Goal: Connect with others: Connect with others

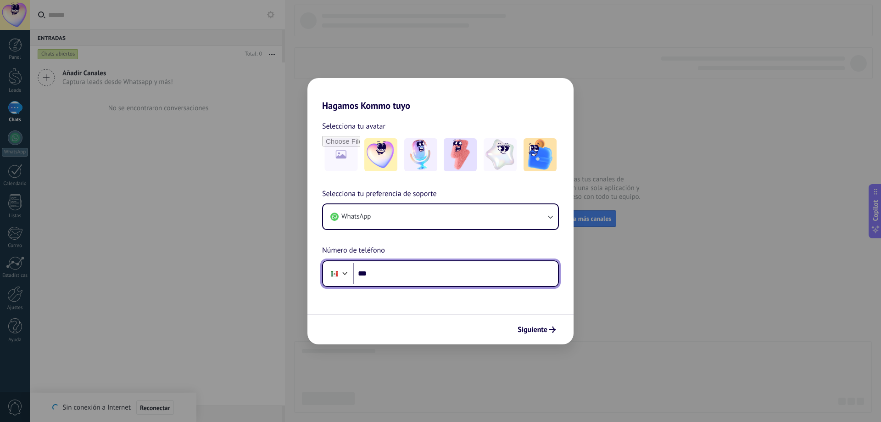
click at [397, 278] on input "***" at bounding box center [455, 273] width 205 height 21
type input "**********"
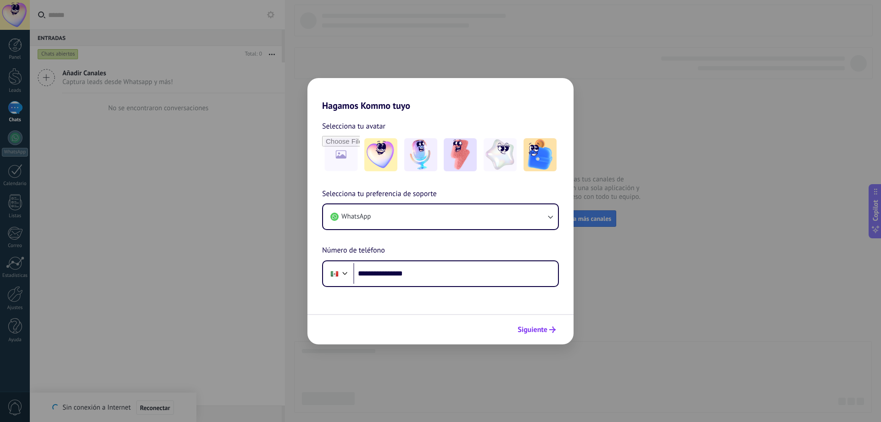
click at [529, 327] on span "Siguiente" at bounding box center [533, 329] width 30 height 6
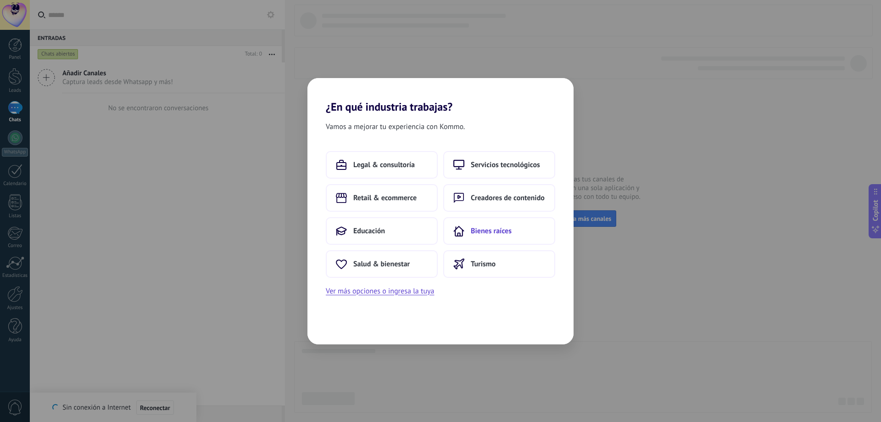
click at [476, 233] on span "Bienes raíces" at bounding box center [491, 230] width 41 height 9
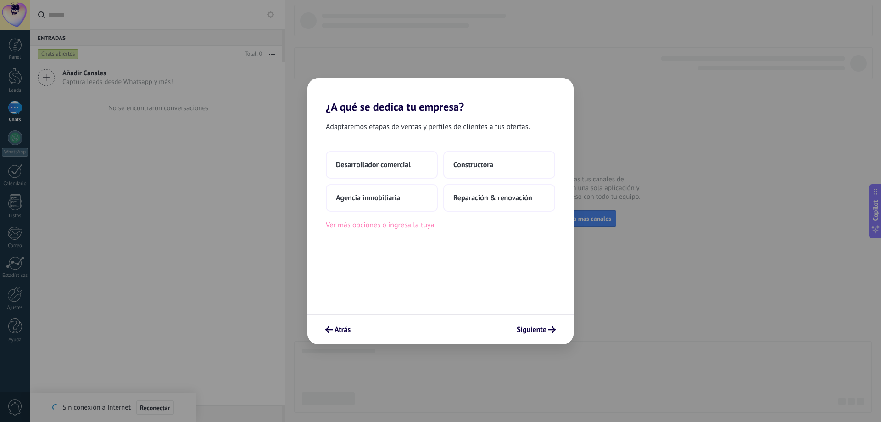
click at [404, 224] on button "Ver más opciones o ingresa la tuya" at bounding box center [380, 225] width 108 height 12
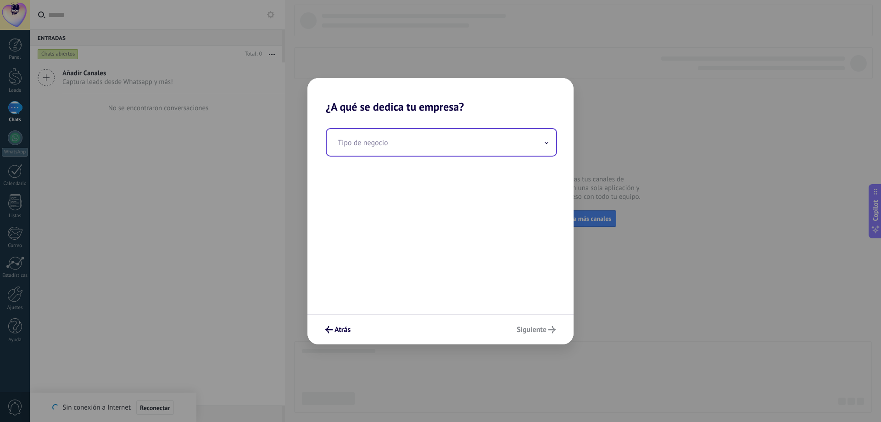
click at [409, 142] on input "text" at bounding box center [441, 142] width 229 height 27
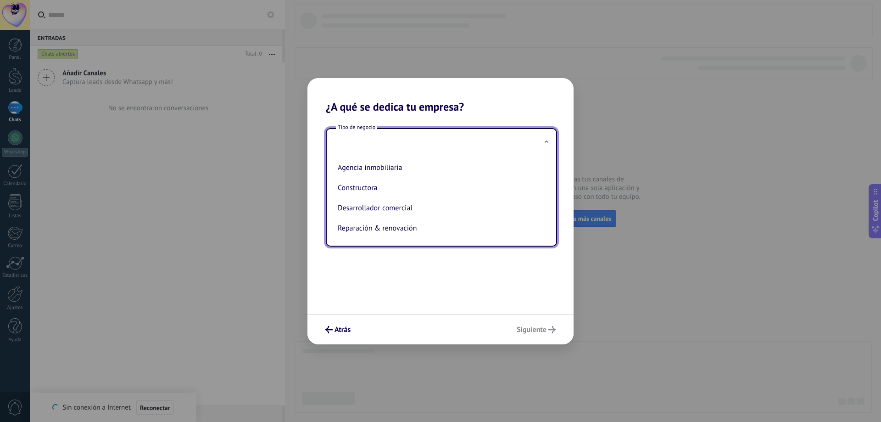
click at [438, 267] on div "Tipo de negocio Agencia inmobiliaria Constructora Desarrollador comercial Repar…" at bounding box center [440, 213] width 266 height 200
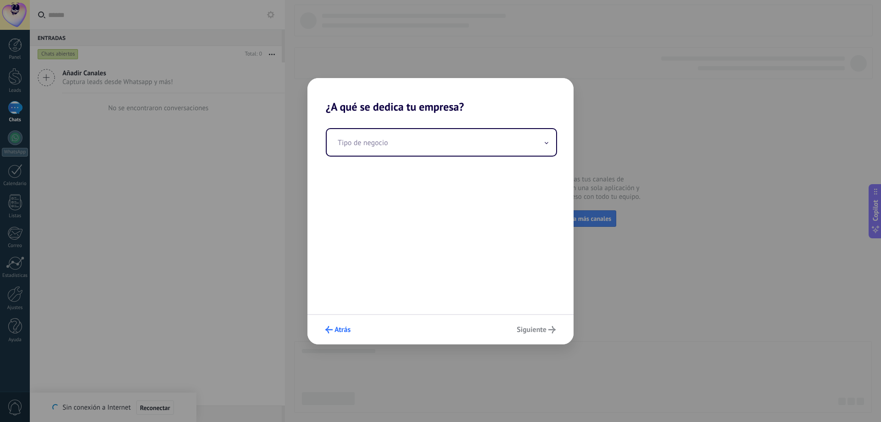
click at [337, 326] on span "Atrás" at bounding box center [342, 329] width 16 height 6
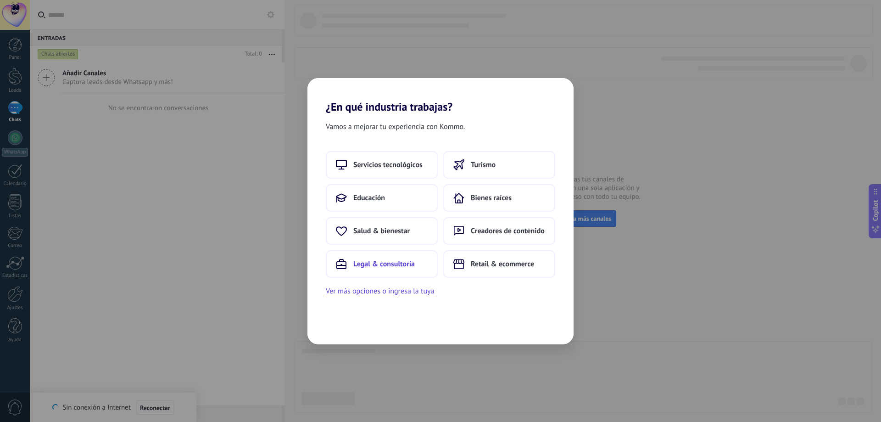
click at [407, 268] on button "Legal & consultoría" at bounding box center [382, 264] width 112 height 28
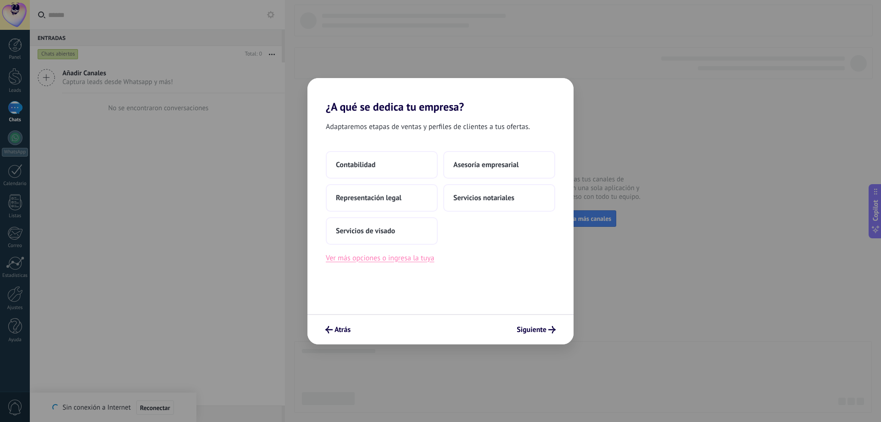
click at [403, 262] on button "Ver más opciones o ingresa la tuya" at bounding box center [380, 258] width 108 height 12
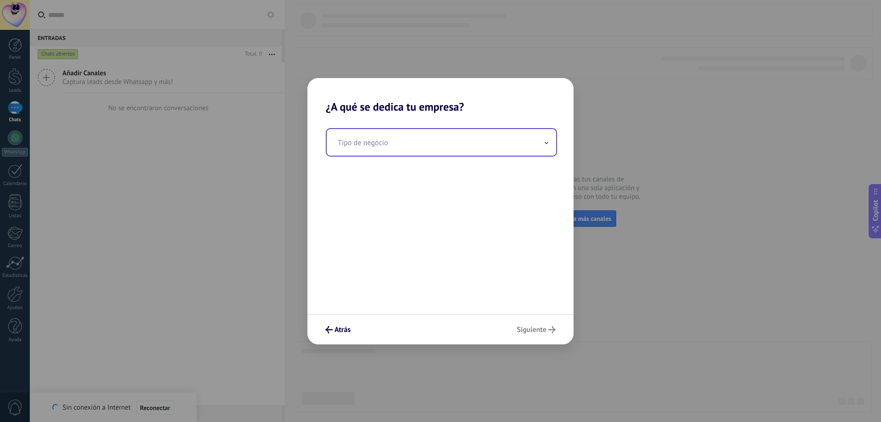
click at [461, 146] on input "text" at bounding box center [441, 142] width 229 height 27
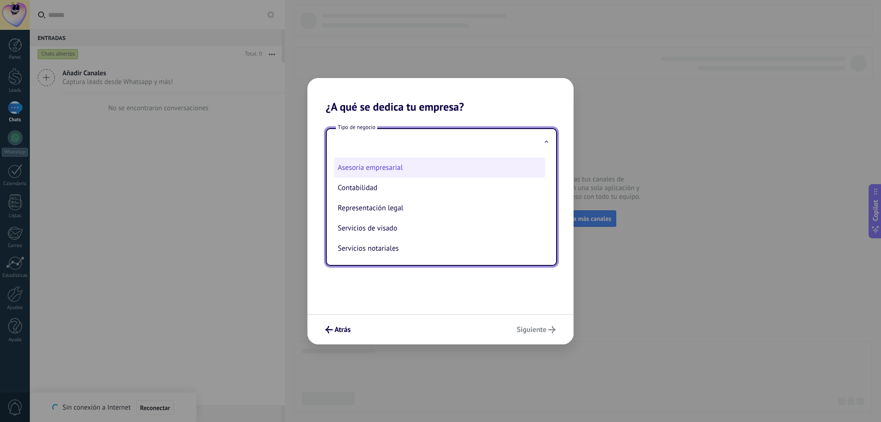
scroll to position [1, 0]
click at [421, 279] on div "Tipo de negocio Asesoría empresarial Contabilidad Representación legal Servicio…" at bounding box center [440, 213] width 266 height 200
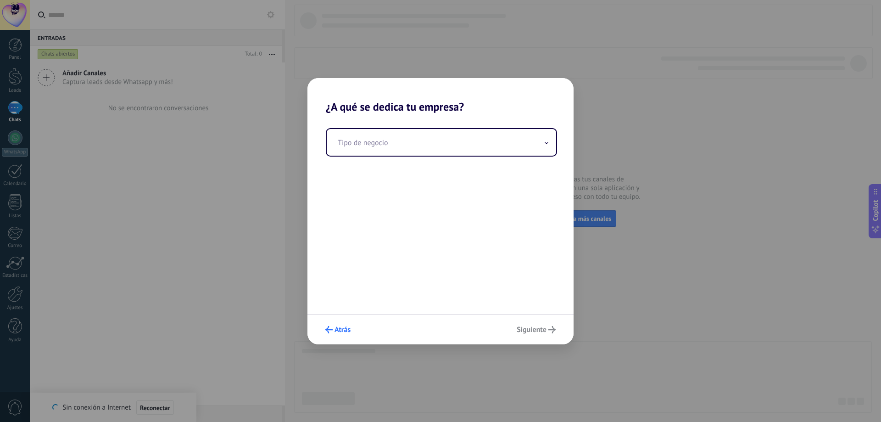
click at [339, 332] on span "Atrás" at bounding box center [342, 329] width 16 height 6
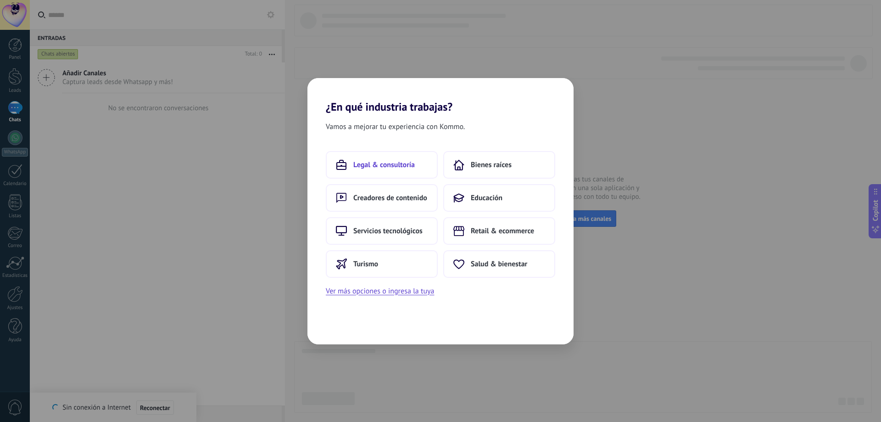
click at [422, 161] on button "Legal & consultoría" at bounding box center [382, 165] width 112 height 28
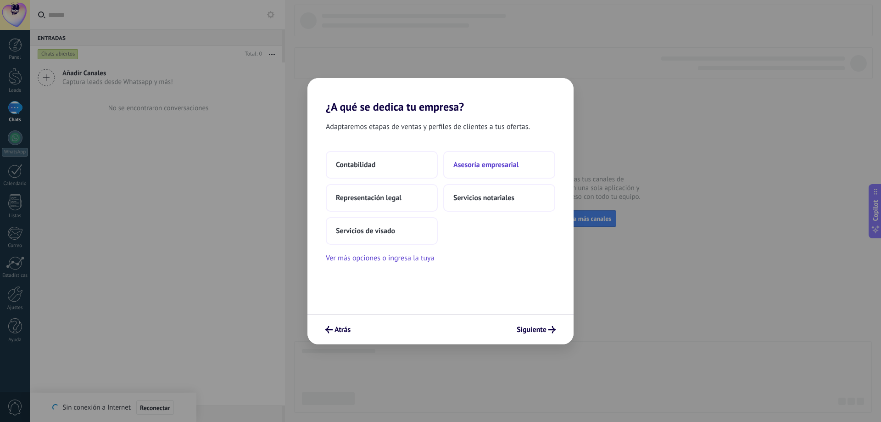
click at [518, 161] on span "Asesoría empresarial" at bounding box center [485, 164] width 65 height 9
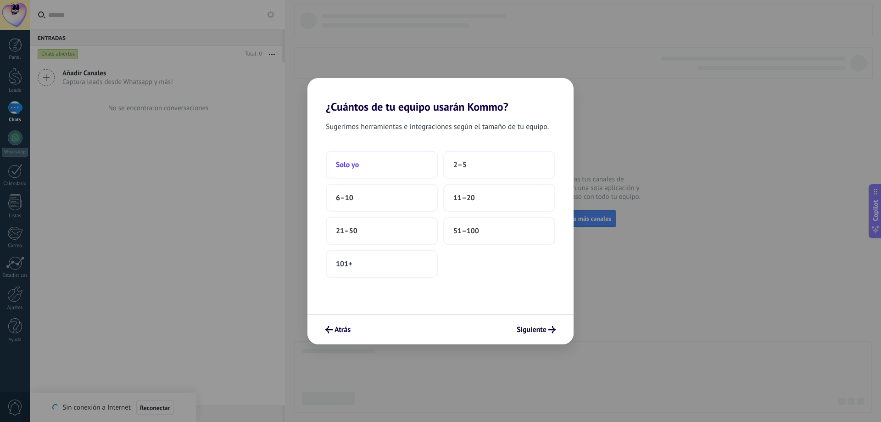
click at [358, 168] on span "Solo yo" at bounding box center [347, 164] width 23 height 9
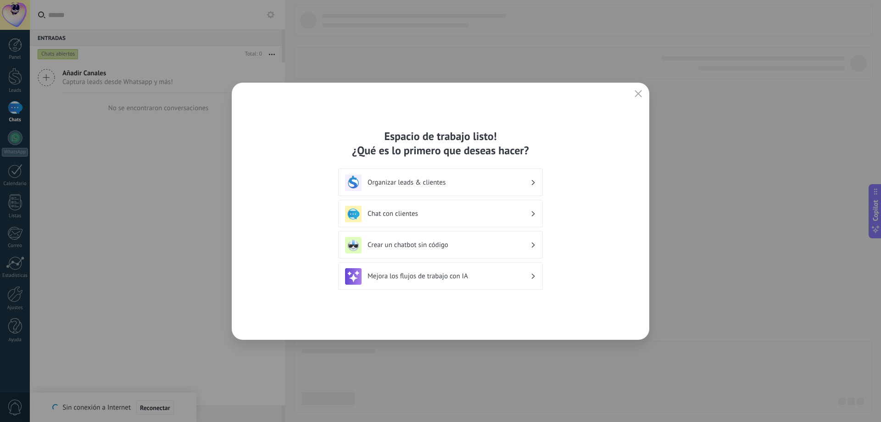
click at [511, 181] on h3 "Organizar leads & clientes" at bounding box center [448, 182] width 163 height 9
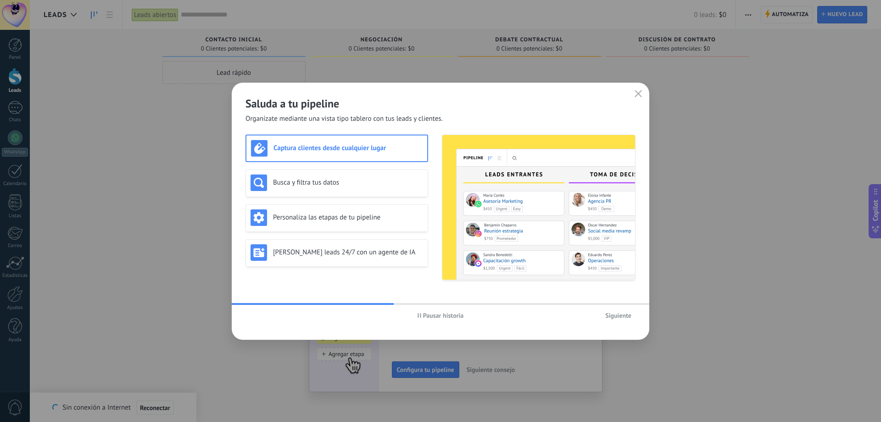
click at [610, 314] on span "Siguiente" at bounding box center [618, 315] width 26 height 6
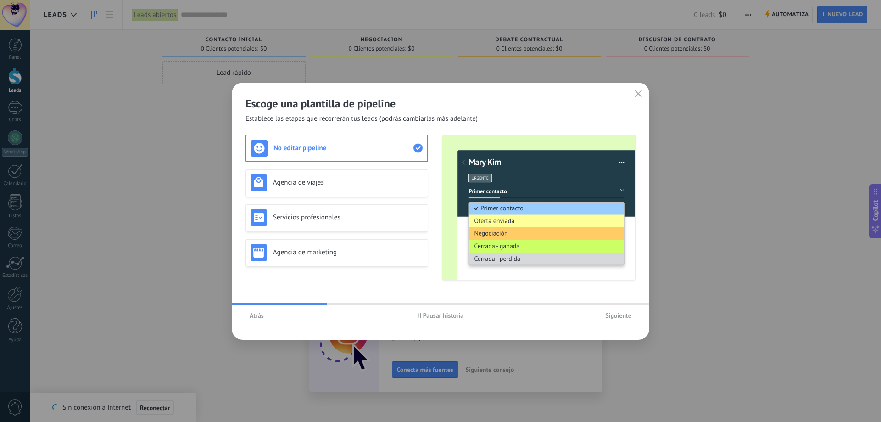
click at [614, 316] on span "Siguiente" at bounding box center [618, 315] width 26 height 6
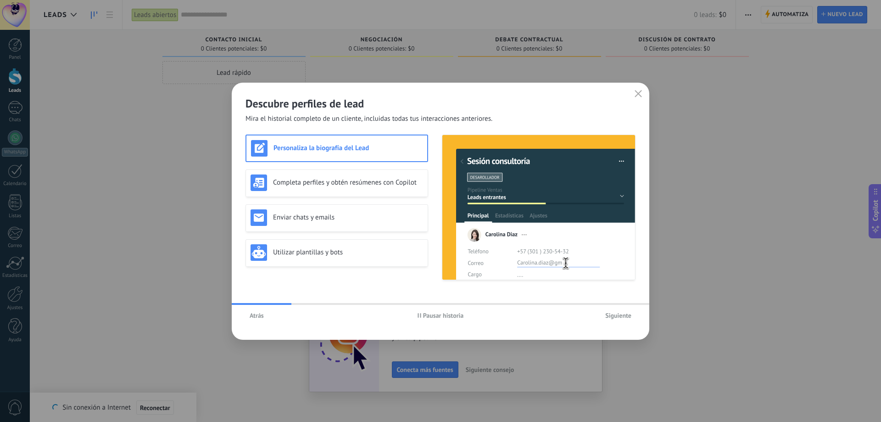
click at [251, 317] on span "Atrás" at bounding box center [257, 315] width 14 height 6
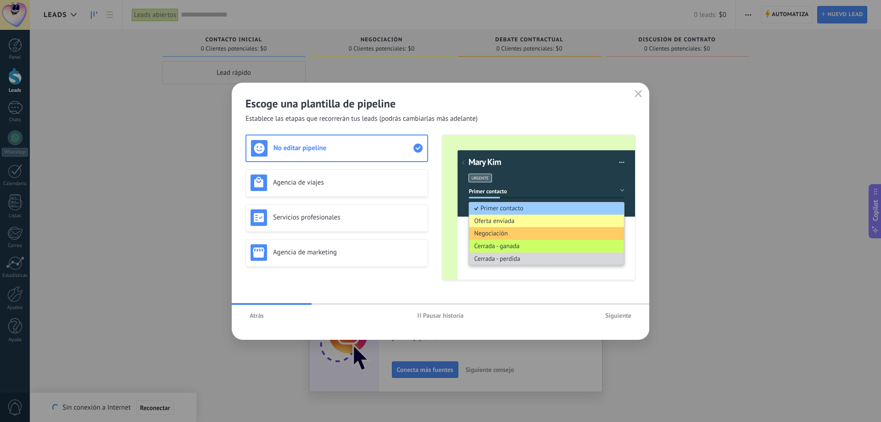
click at [258, 318] on span "Atrás" at bounding box center [257, 315] width 14 height 6
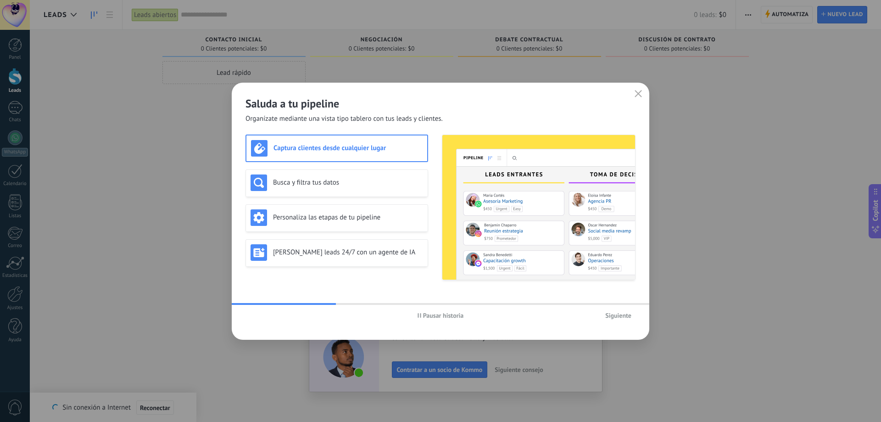
click at [607, 314] on span "Siguiente" at bounding box center [618, 315] width 26 height 6
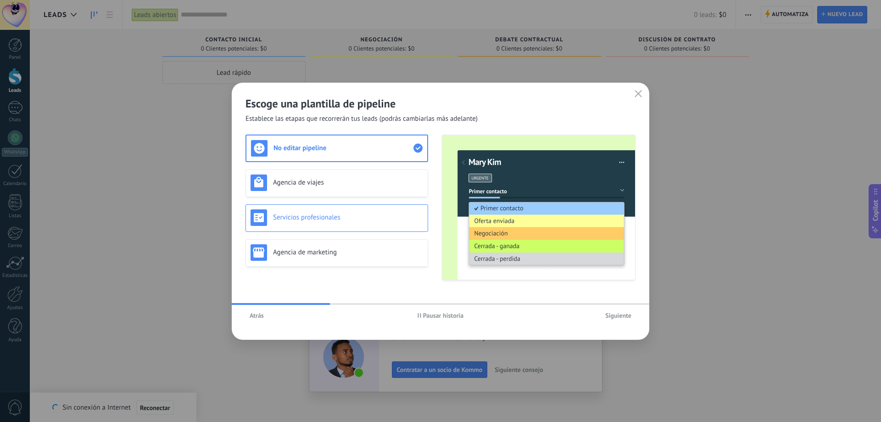
click at [351, 219] on h3 "Servicios profesionales" at bounding box center [348, 217] width 150 height 9
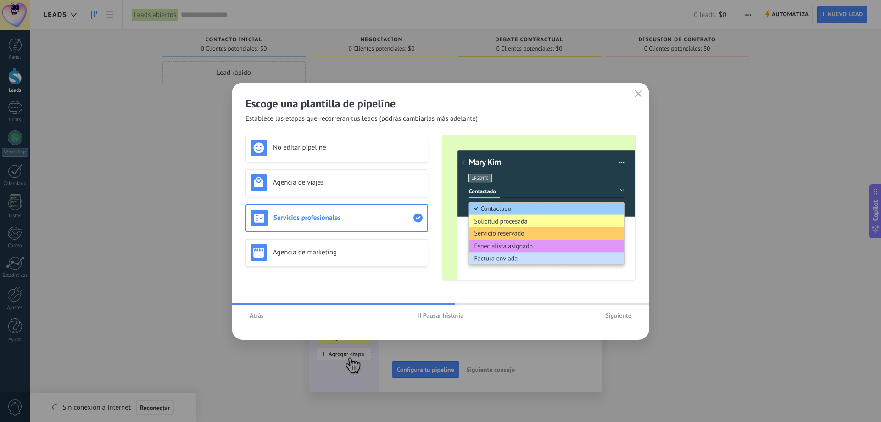
click at [620, 316] on span "Siguiente" at bounding box center [618, 315] width 26 height 6
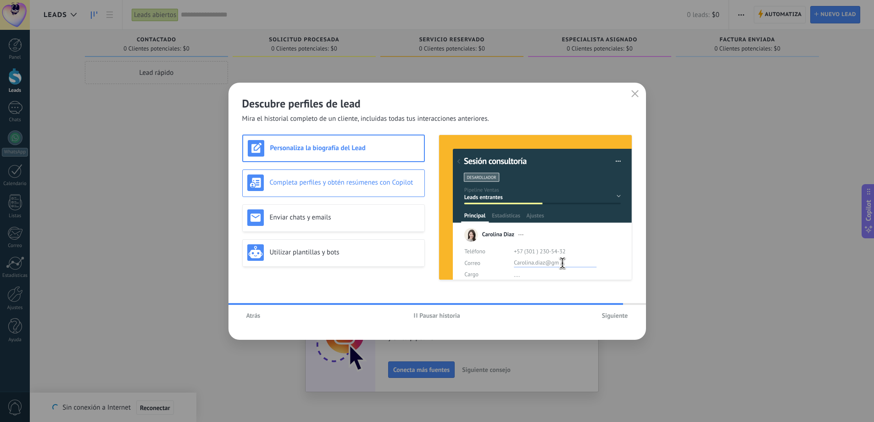
click at [401, 184] on h3 "Completa perfiles y obtén resúmenes con Copilot" at bounding box center [345, 182] width 150 height 9
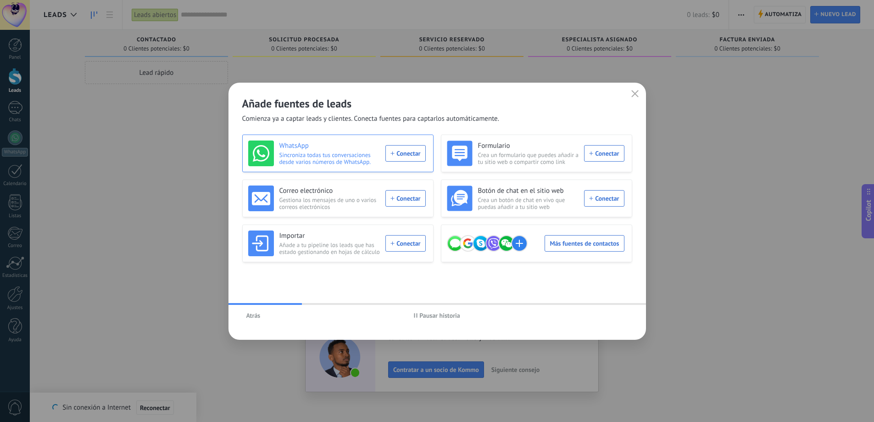
click at [416, 155] on div "WhatsApp Sincroniza todas tus conversaciones desde varios números de WhatsApp. …" at bounding box center [337, 153] width 178 height 26
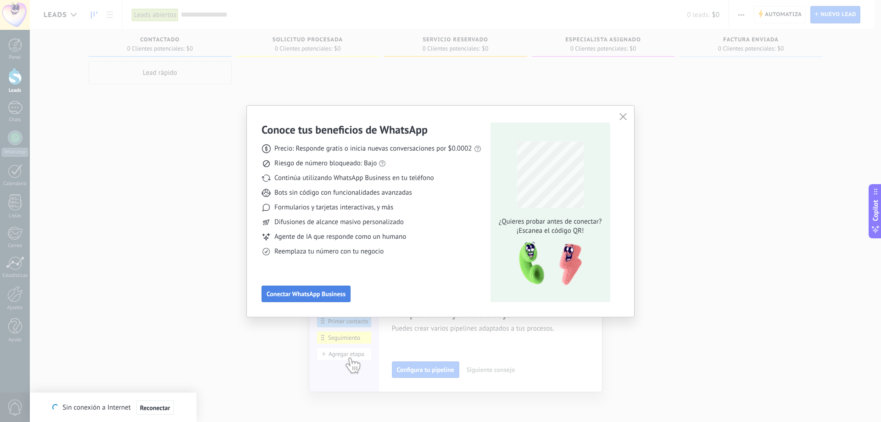
click at [306, 292] on span "Conectar WhatsApp Business" at bounding box center [306, 293] width 79 height 6
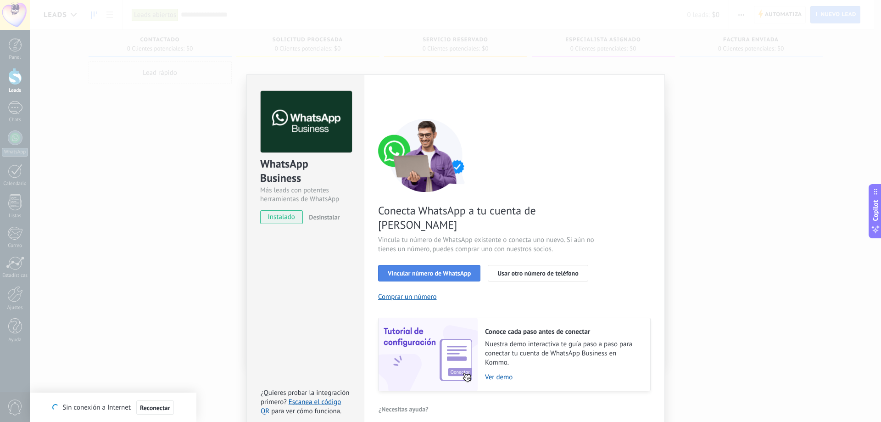
click at [442, 270] on span "Vincular número de WhatsApp" at bounding box center [429, 273] width 83 height 6
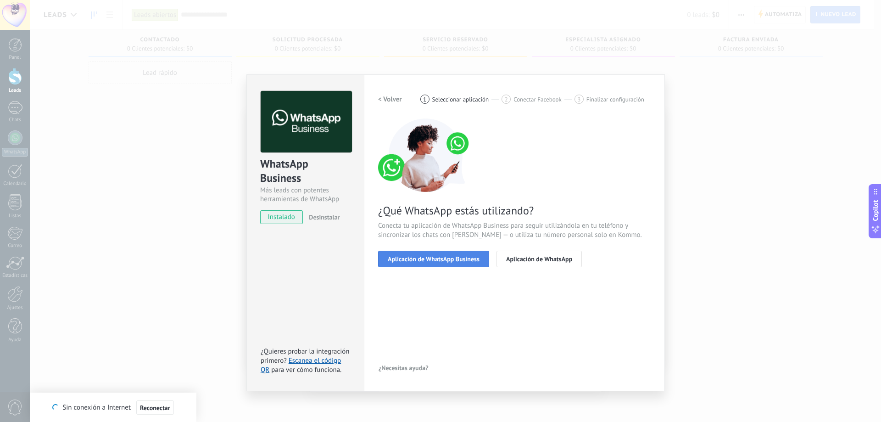
click at [462, 261] on span "Aplicación de WhatsApp Business" at bounding box center [434, 259] width 92 height 6
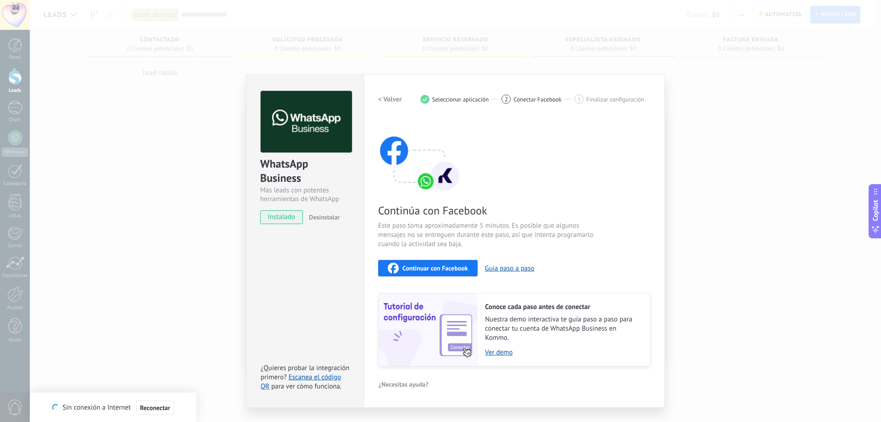
click at [424, 270] on span "Continuar con Facebook" at bounding box center [435, 268] width 66 height 6
click at [416, 265] on span "Continuar con Facebook" at bounding box center [435, 268] width 66 height 6
click at [420, 266] on span "Continuar con Facebook" at bounding box center [435, 268] width 66 height 6
